Goal: Transaction & Acquisition: Subscribe to service/newsletter

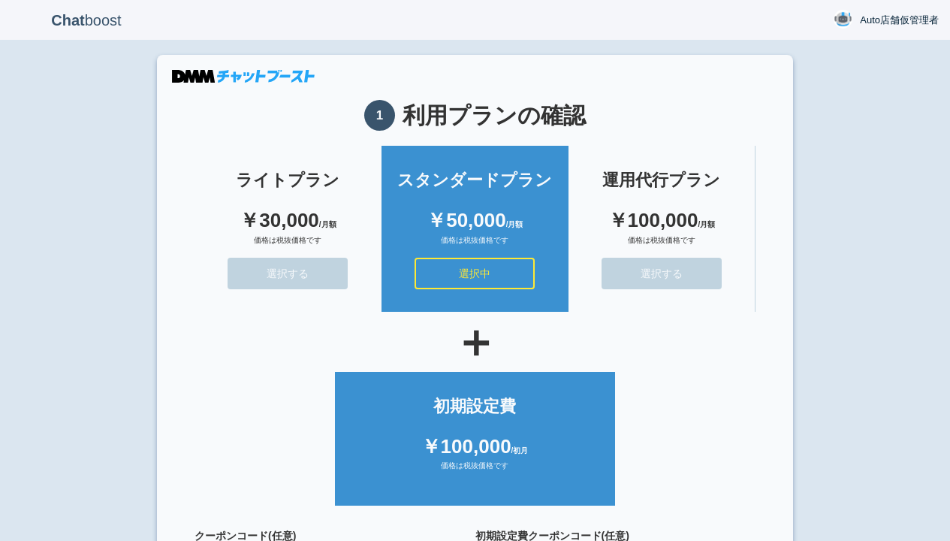
scroll to position [134, 0]
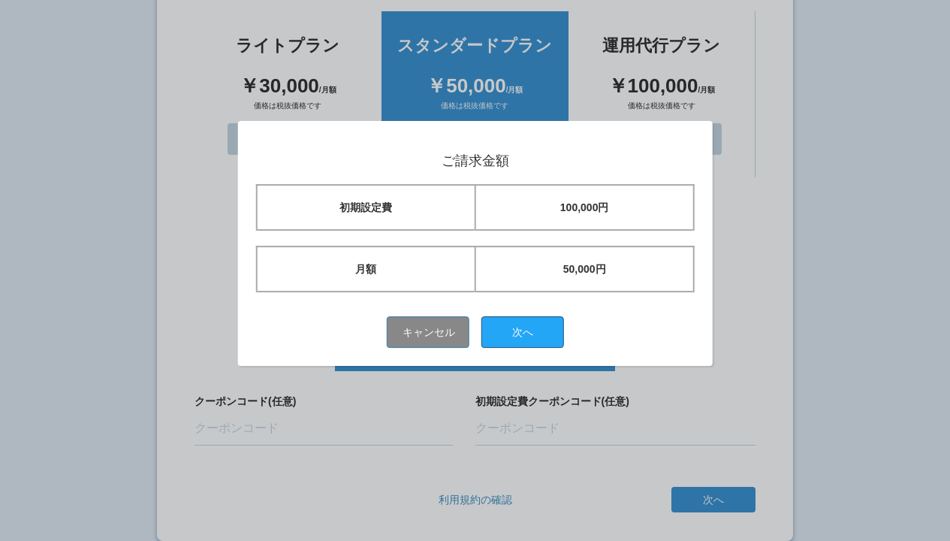
click at [528, 331] on button "次へ" at bounding box center [522, 332] width 83 height 32
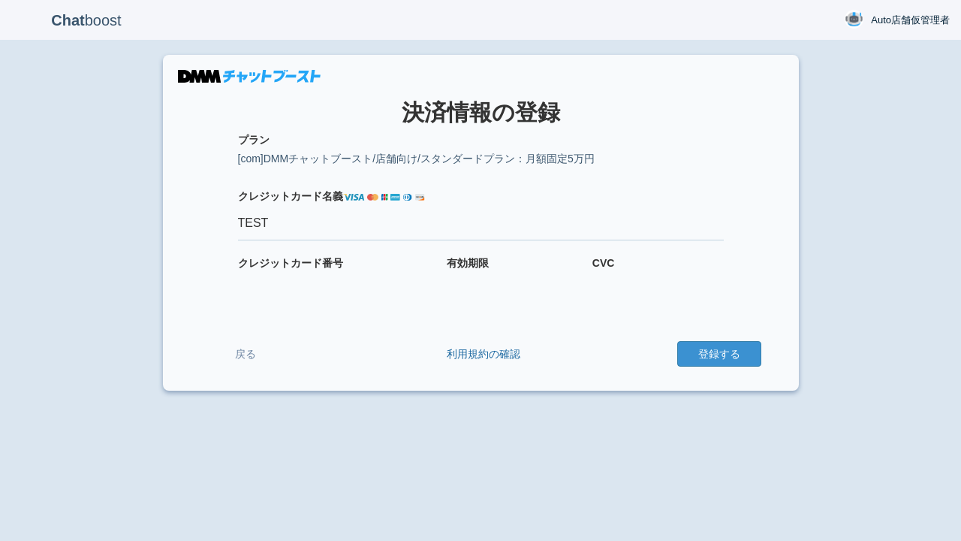
type input "TEST"
click at [719, 354] on button "登録する" at bounding box center [719, 354] width 84 height 26
